Goal: Transaction & Acquisition: Purchase product/service

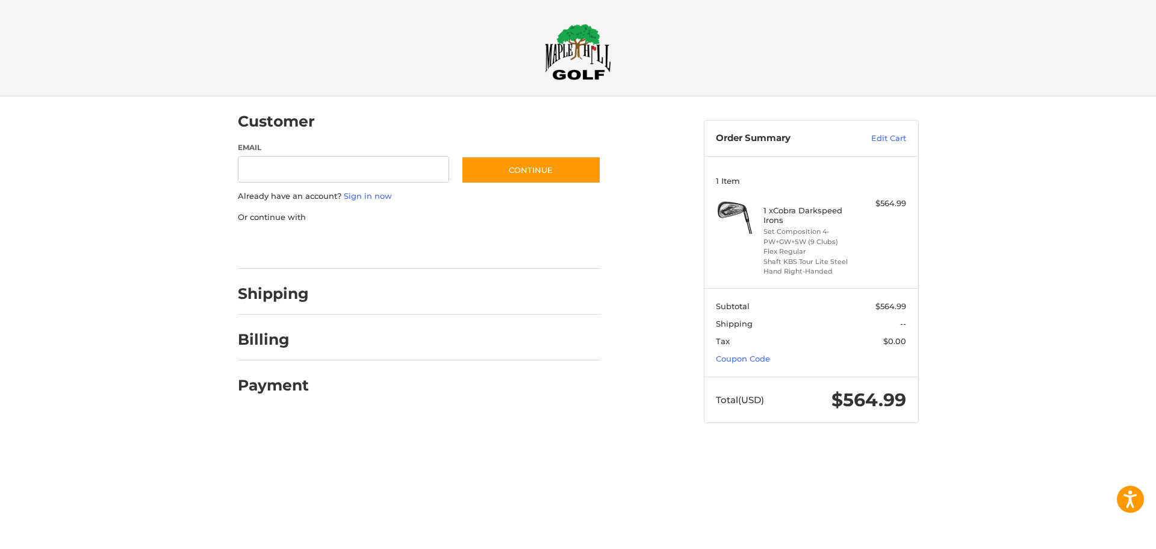
click at [357, 348] on div at bounding box center [460, 342] width 281 height 15
click at [294, 350] on div "Billing" at bounding box center [273, 339] width 70 height 21
